Goal: Task Accomplishment & Management: Complete application form

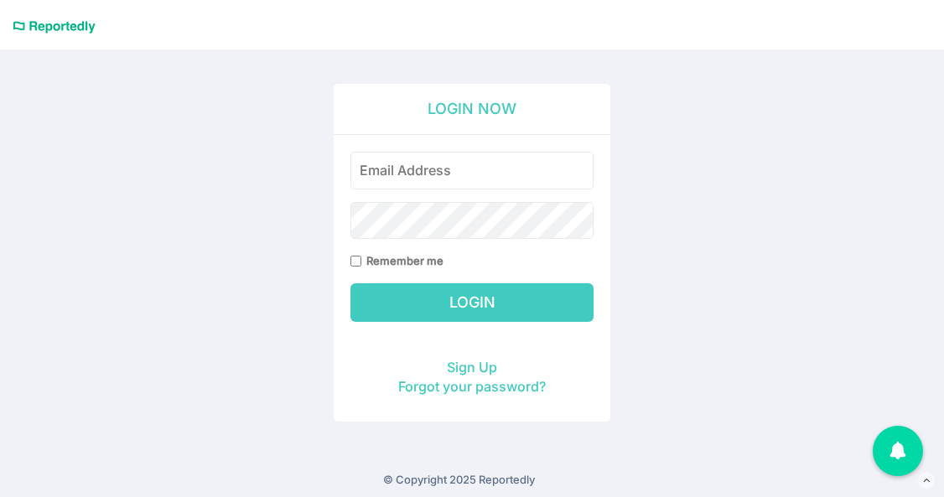
type input "[EMAIL_ADDRESS][PERSON_NAME][DOMAIN_NAME]"
click at [470, 297] on input "Login" at bounding box center [471, 302] width 243 height 39
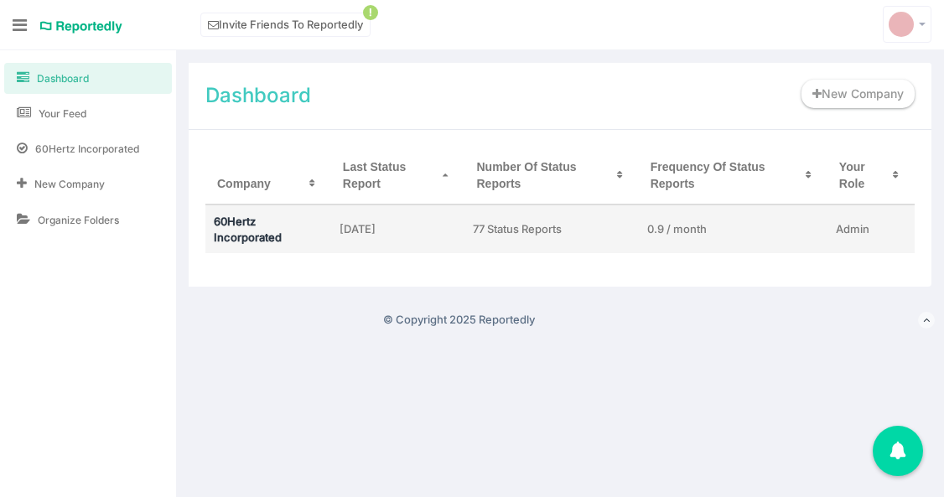
click at [215, 227] on link "60Hertz Incorporated" at bounding box center [248, 229] width 68 height 29
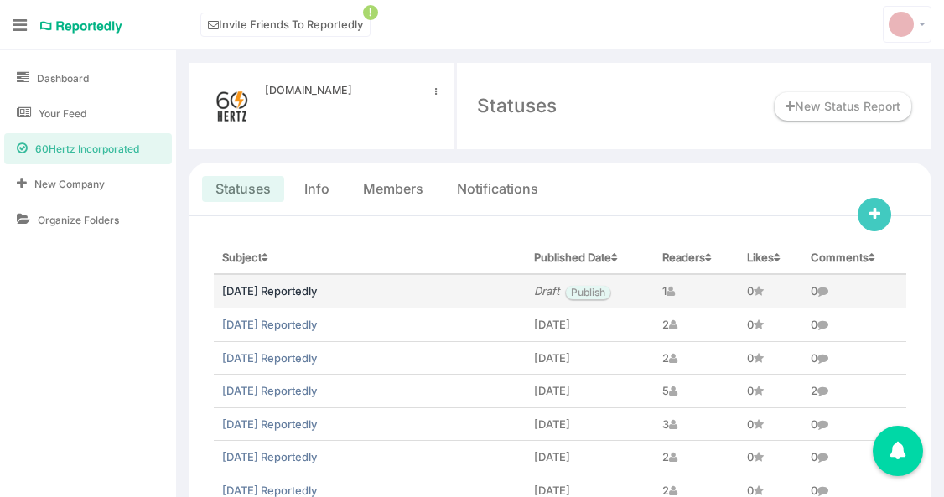
click at [302, 287] on link "July 2025 Reportedly" at bounding box center [269, 290] width 95 height 13
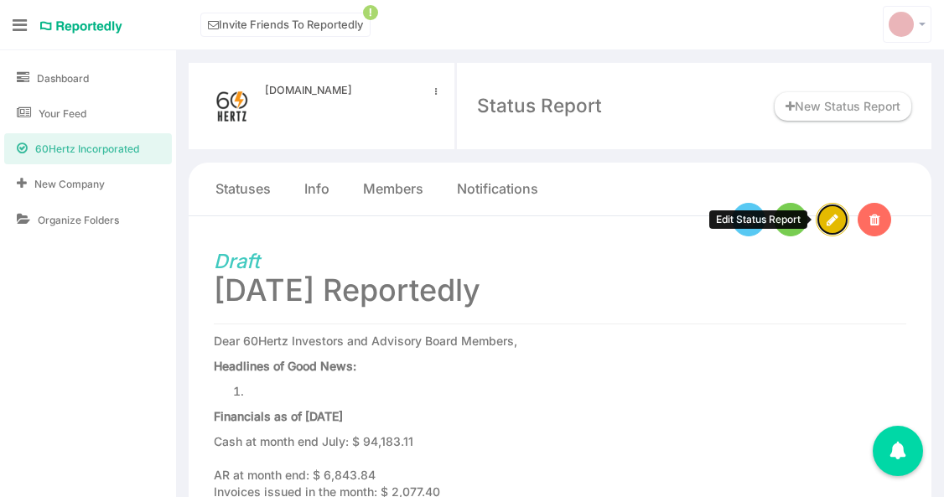
click at [835, 227] on link at bounding box center [833, 220] width 34 height 34
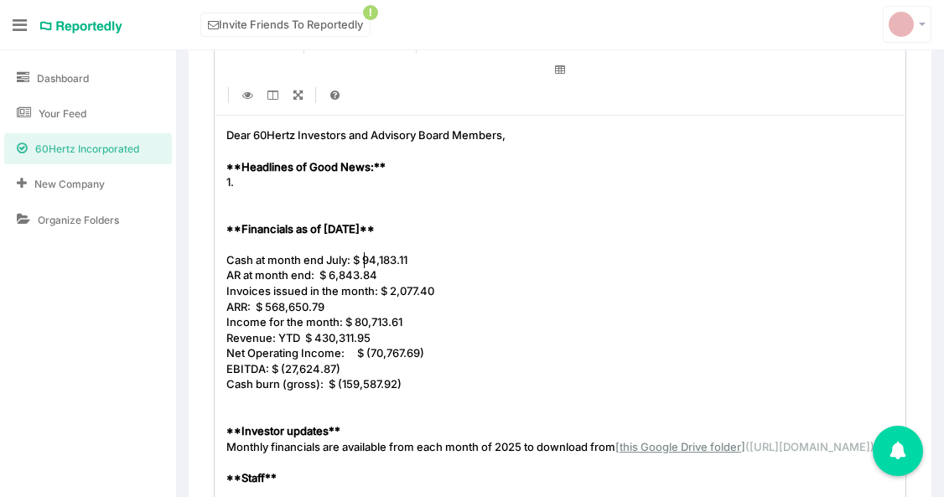
scroll to position [5, 0]
type textarea "$ 94,183.11"
drag, startPoint x: 364, startPoint y: 257, endPoint x: 421, endPoint y: 258, distance: 57.0
paste textarea
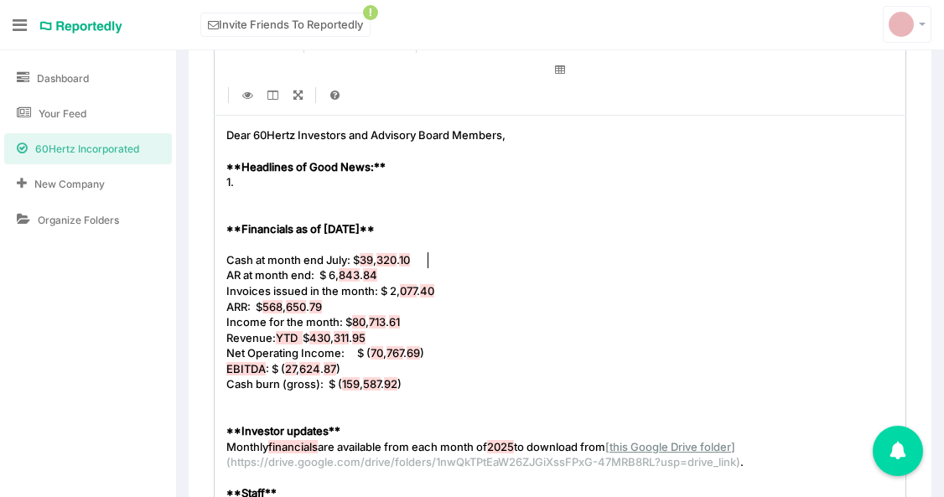
click at [398, 278] on pre "AR at month end: $ 6, 843 . 84" at bounding box center [560, 275] width 674 height 16
click at [455, 283] on pre "AR at month end: $ 219 , 113 . 24" at bounding box center [560, 275] width 674 height 16
click at [455, 287] on pre "Invoices issued in the month: $ 2, 077 . 40" at bounding box center [560, 291] width 674 height 16
type textarea "$ 568,650.79"
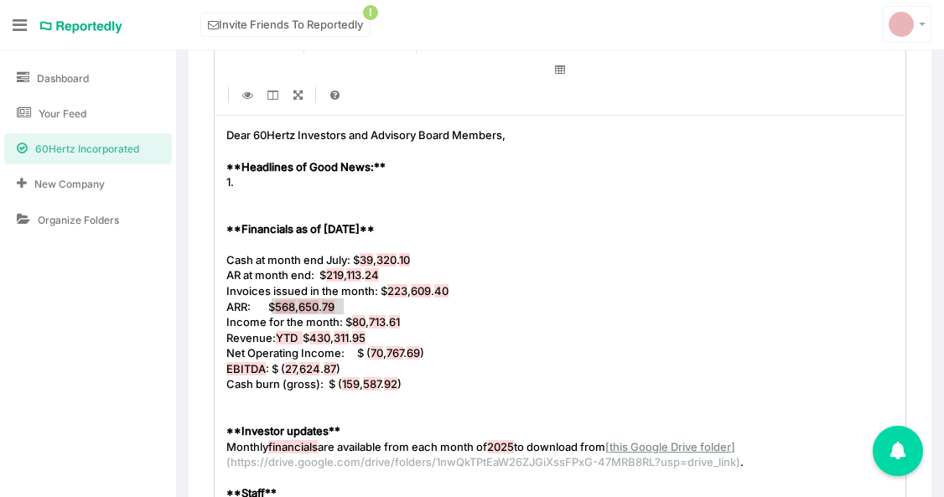
drag, startPoint x: 345, startPoint y: 306, endPoint x: 280, endPoint y: 307, distance: 65.4
type textarea "$ 80,713.61"
drag, startPoint x: 422, startPoint y: 328, endPoint x: 357, endPoint y: 329, distance: 64.6
type textarea "$ 430,311.95"
drag, startPoint x: 402, startPoint y: 337, endPoint x: 327, endPoint y: 343, distance: 74.8
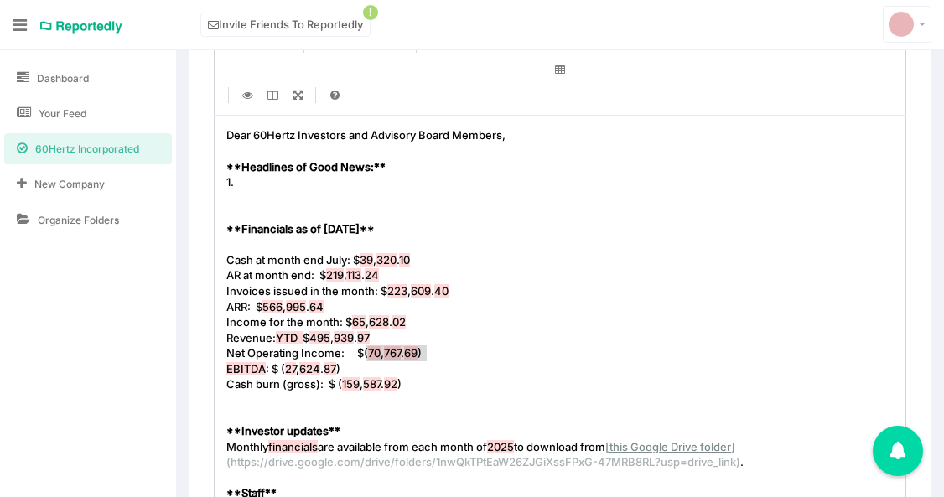
type textarea "$ (70,767.69)"
drag, startPoint x: 437, startPoint y: 355, endPoint x: 361, endPoint y: 348, distance: 75.7
type textarea "$ (27,624.87)"
drag, startPoint x: 374, startPoint y: 371, endPoint x: 283, endPoint y: 370, distance: 91.4
type textarea "$ (159,587.92)"
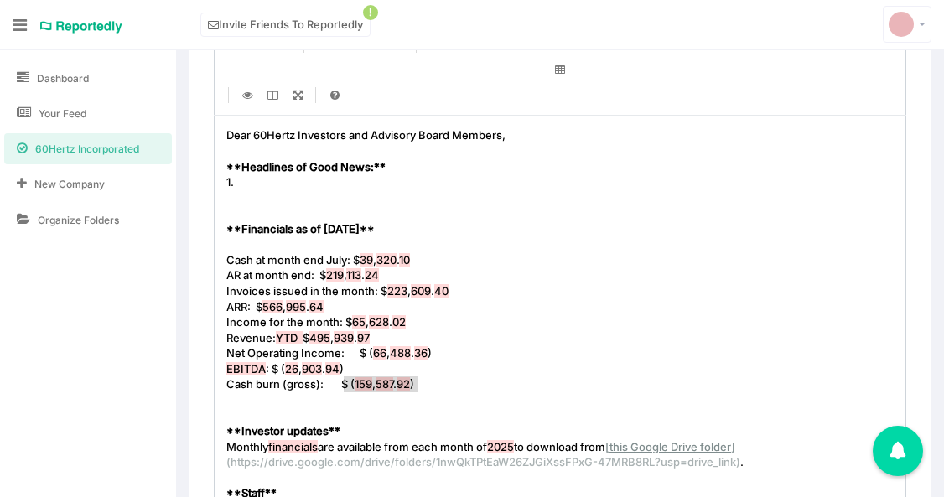
drag, startPoint x: 428, startPoint y: 381, endPoint x: 345, endPoint y: 389, distance: 83.3
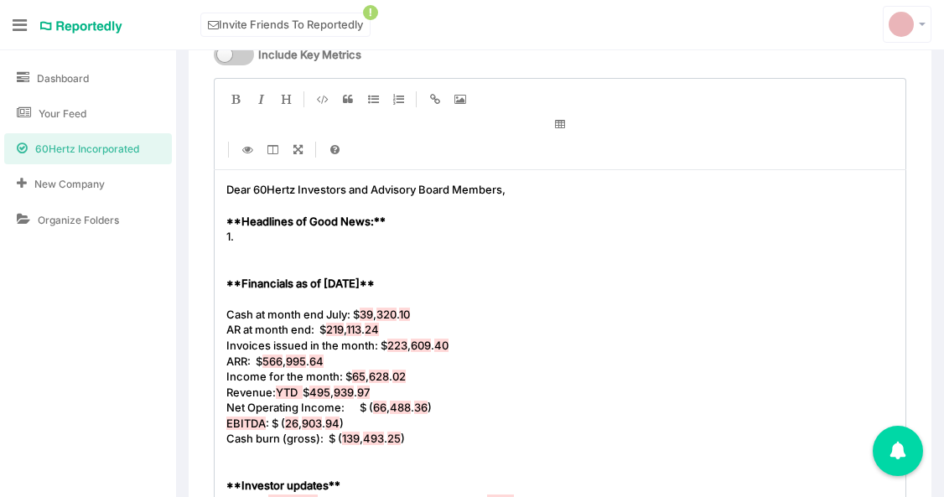
scroll to position [262, 0]
click at [284, 244] on pre "1." at bounding box center [560, 238] width 674 height 16
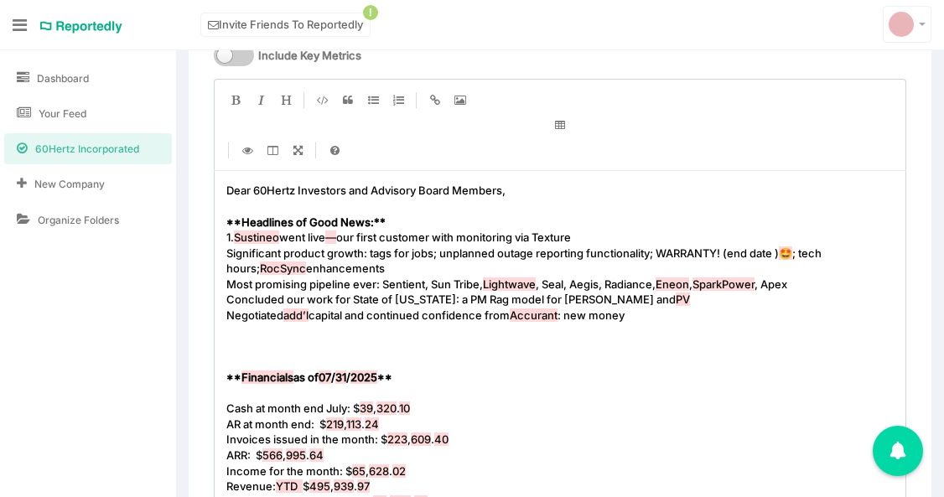
click at [223, 251] on pre "Significant product growth: tags for jobs; unplanned outage reporting functiona…" at bounding box center [560, 261] width 674 height 31
click at [228, 292] on pre "Concluded our work for State of [US_STATE]: a PM Rag model for [PERSON_NAME] an…" at bounding box center [560, 300] width 674 height 16
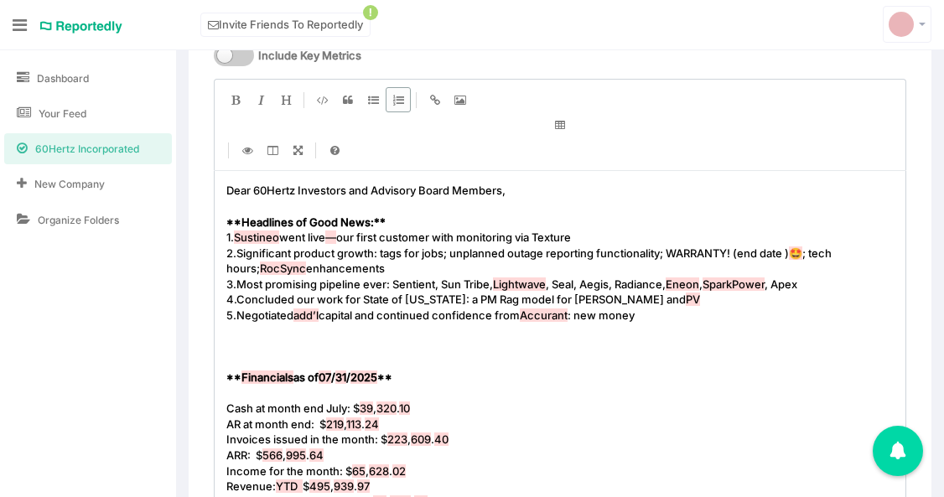
click at [329, 336] on pre "​" at bounding box center [560, 331] width 674 height 16
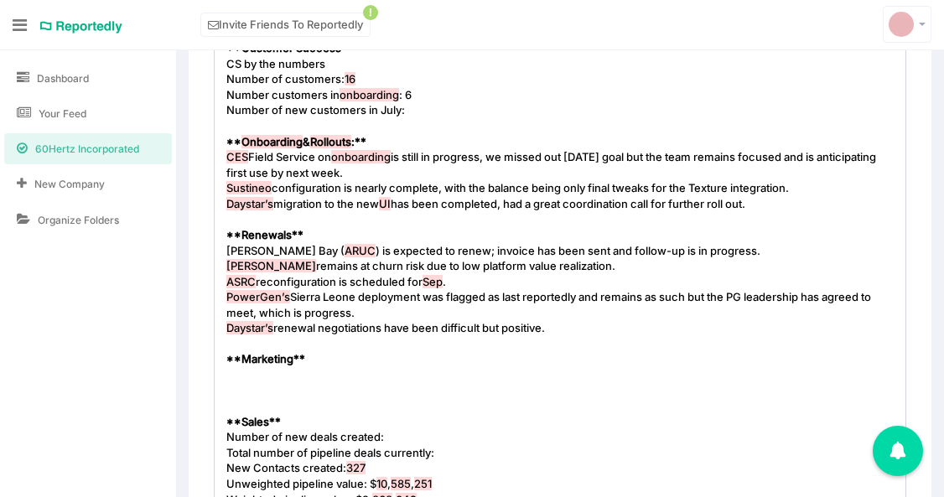
scroll to position [989, 0]
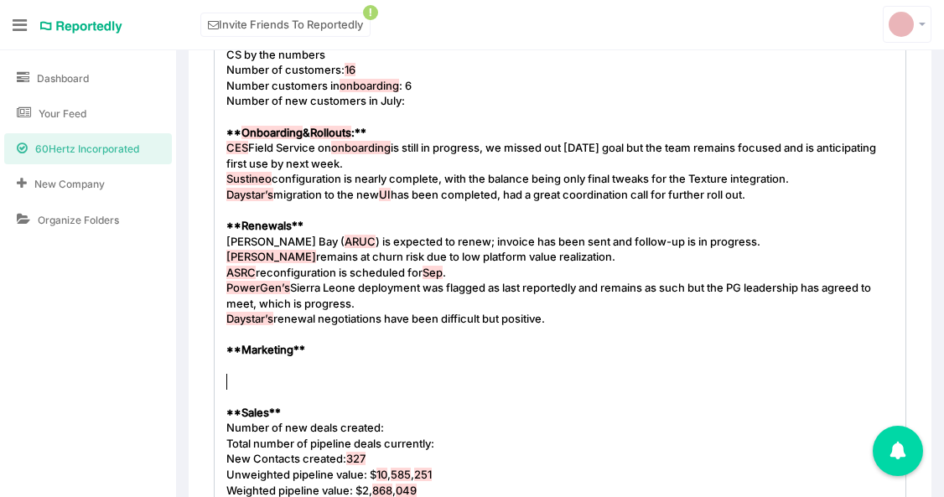
click at [297, 376] on pre "​" at bounding box center [560, 382] width 674 height 16
click at [293, 370] on pre "​" at bounding box center [560, 366] width 674 height 16
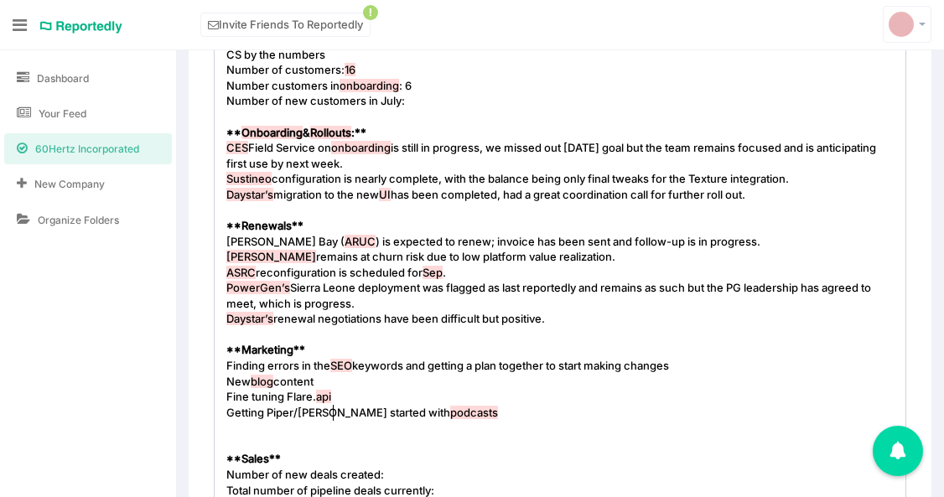
click at [335, 419] on pre "Getting Piper/[PERSON_NAME] started with podcasts" at bounding box center [560, 413] width 674 height 16
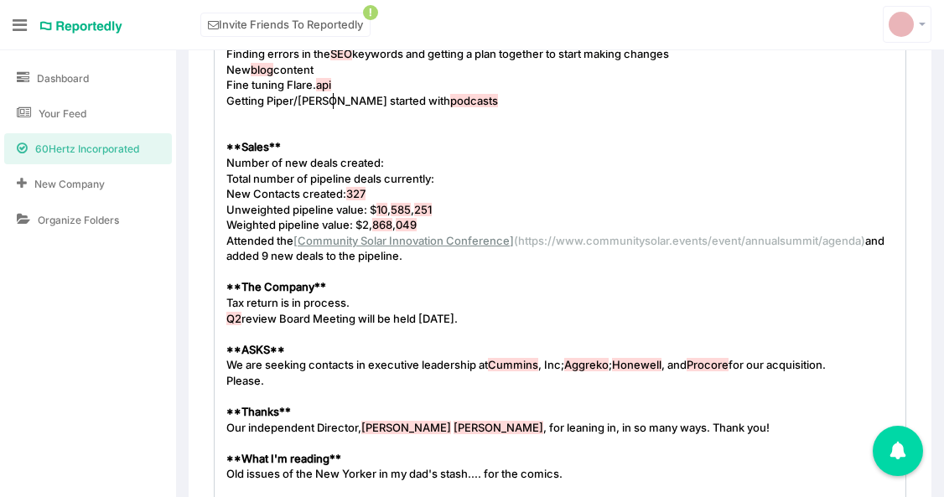
scroll to position [1306, 0]
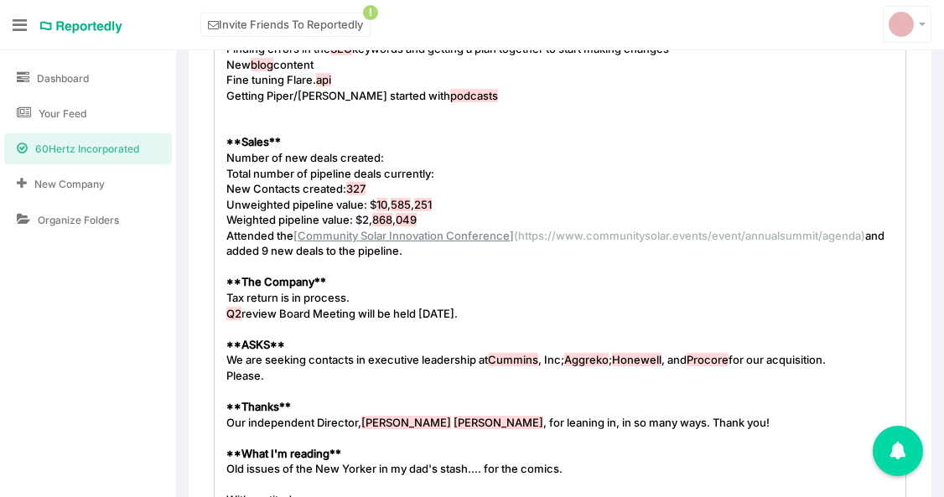
click at [511, 312] on pre "Q2 review Board Meeting will be held [DATE]." at bounding box center [560, 314] width 674 height 16
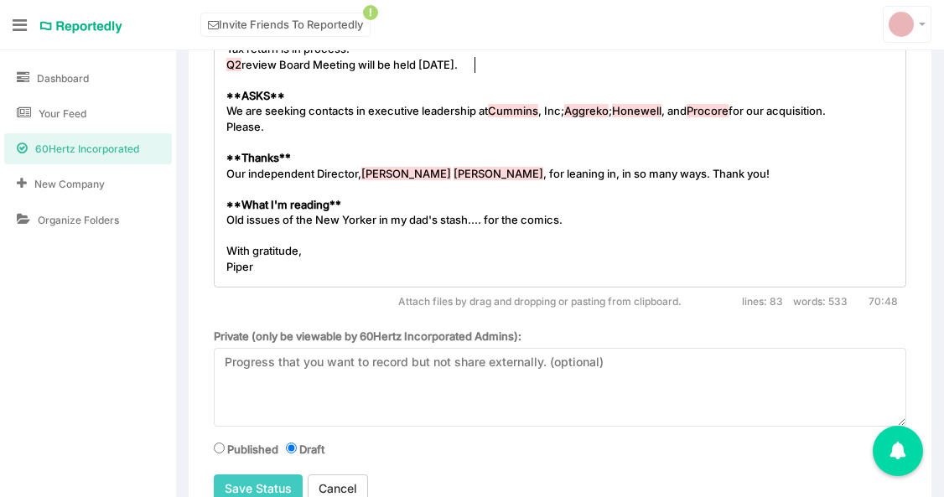
scroll to position [1636, 0]
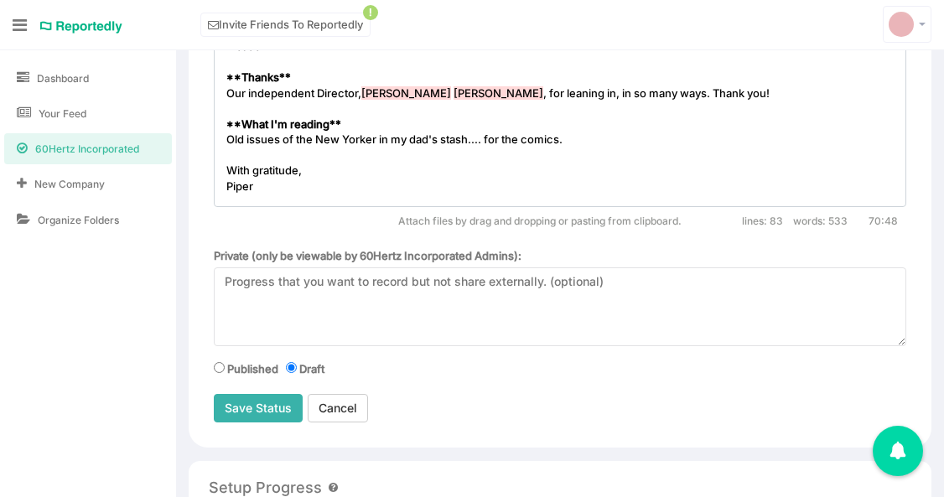
click at [267, 403] on input "Save Status" at bounding box center [258, 408] width 89 height 29
